Goal: Use online tool/utility: Utilize a website feature to perform a specific function

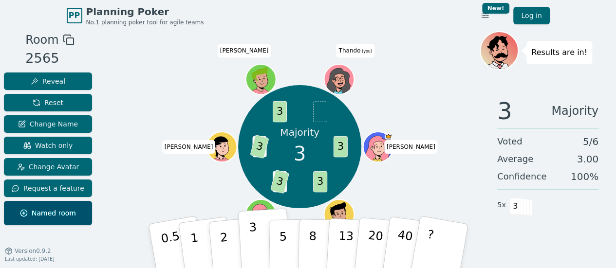
click at [249, 240] on button "3" at bounding box center [264, 247] width 53 height 76
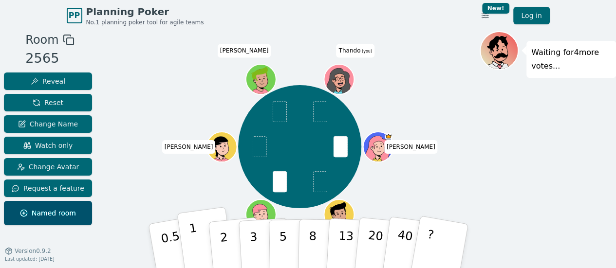
click at [196, 249] on p "1" at bounding box center [195, 247] width 15 height 53
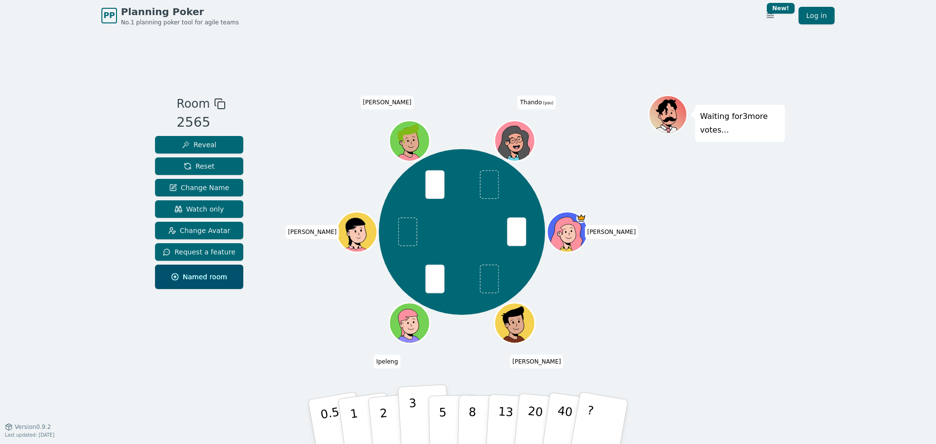
click at [410, 268] on p "3" at bounding box center [413, 422] width 11 height 53
click at [388, 268] on button "2" at bounding box center [395, 421] width 56 height 77
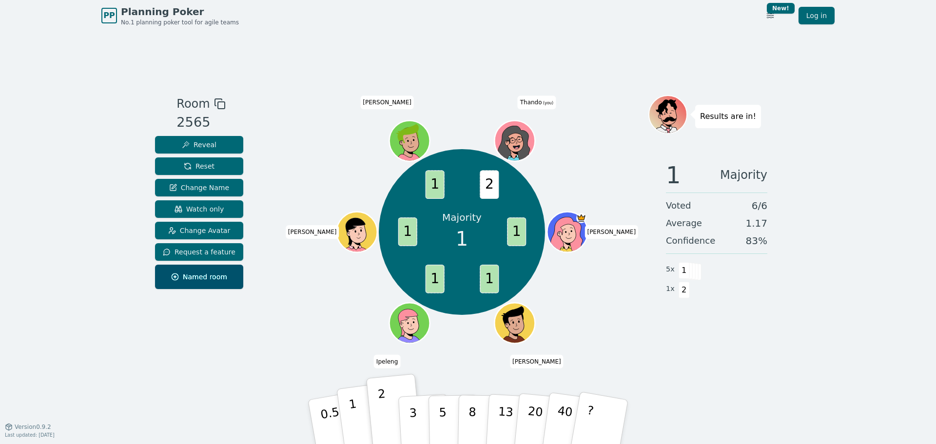
click at [362, 268] on button "1" at bounding box center [365, 422] width 58 height 79
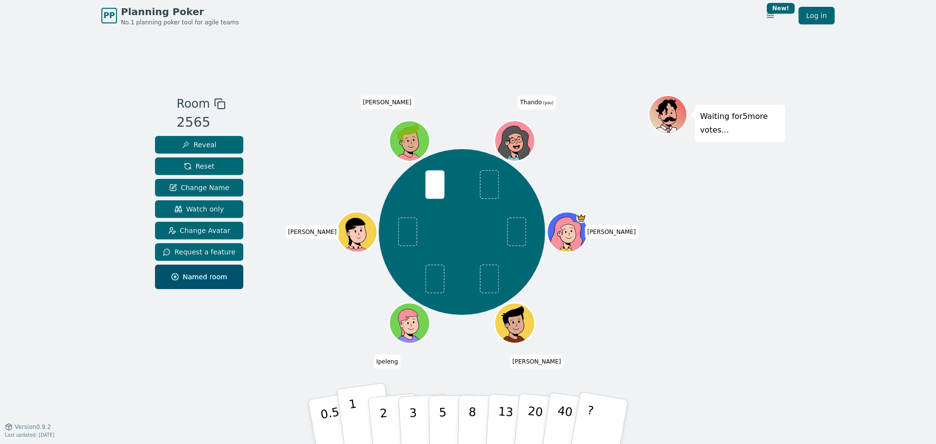
click at [356, 268] on p "1" at bounding box center [355, 423] width 15 height 53
click at [602, 268] on button "?" at bounding box center [599, 422] width 61 height 80
